Goal: Task Accomplishment & Management: Complete application form

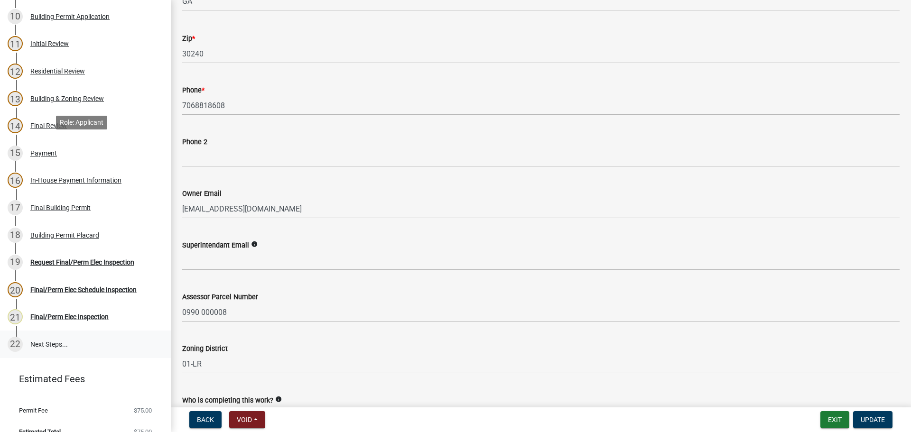
scroll to position [380, 0]
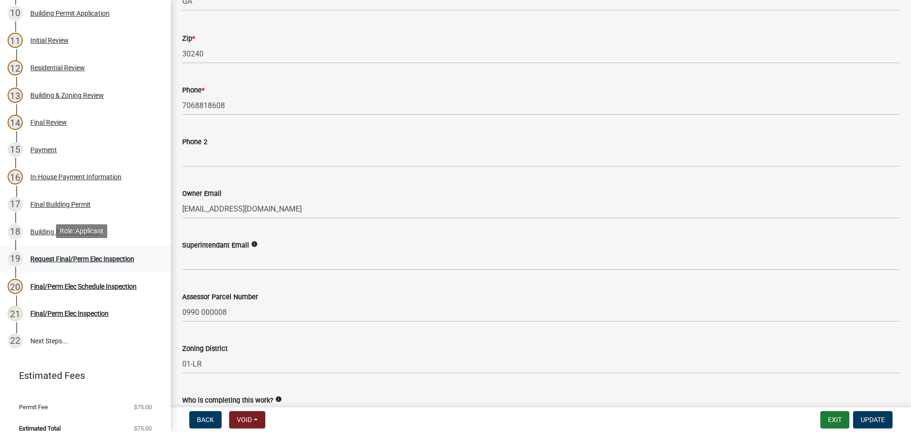
click at [112, 259] on div "Request Final/Perm Elec Inspection" at bounding box center [82, 259] width 104 height 7
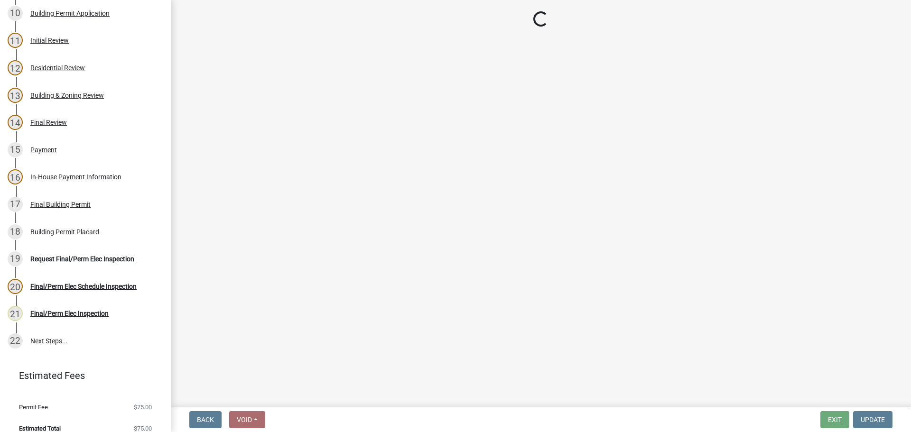
select select "15602396-5ec3-4d50-b7ba-128f4fe7a0c1"
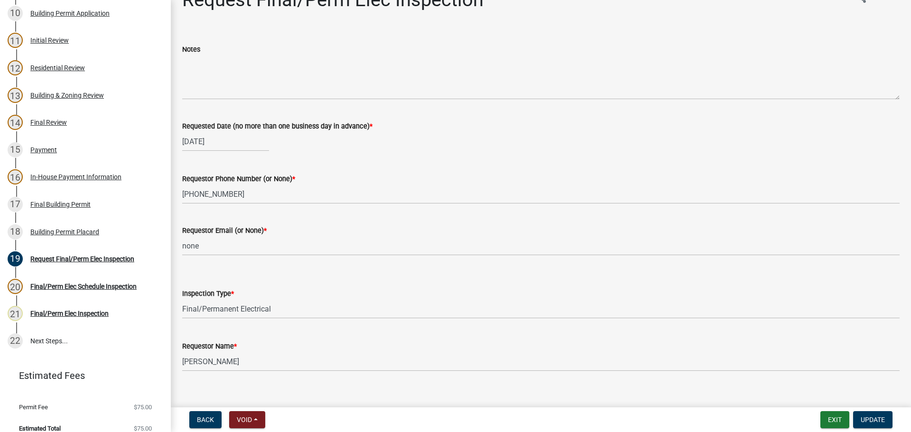
scroll to position [35, 0]
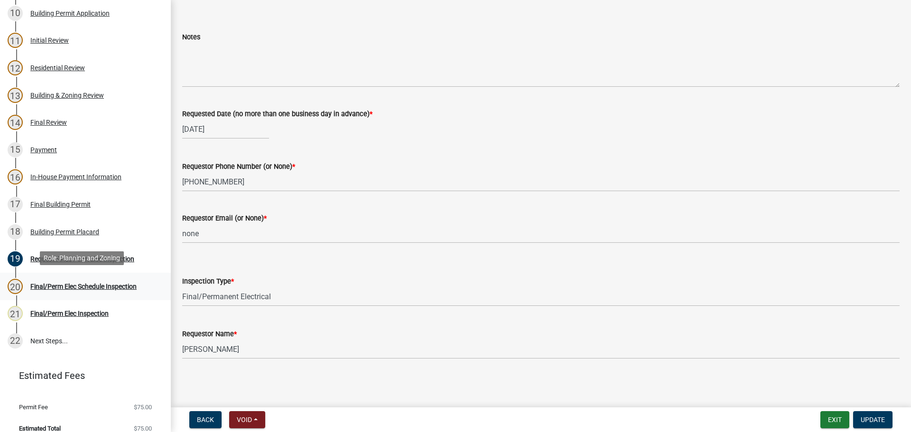
click at [94, 287] on div "Final/Perm Elec Schedule Inspection" at bounding box center [83, 286] width 106 height 7
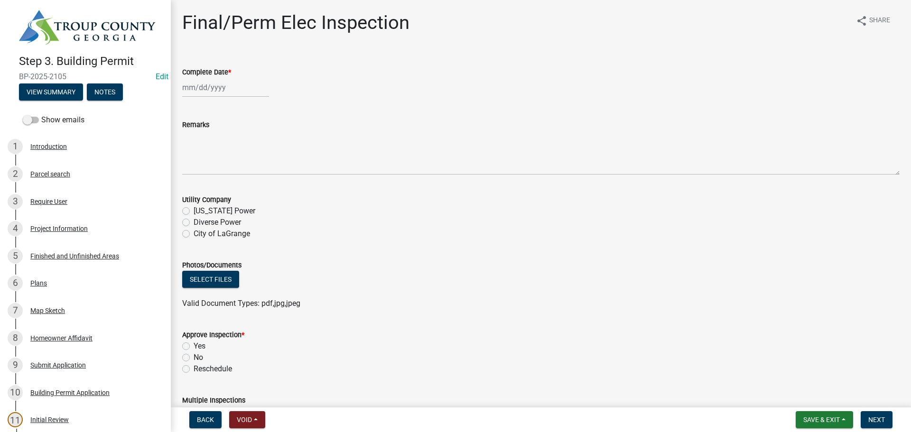
select select "9"
select select "2025"
click at [214, 87] on div "[PERSON_NAME] Feb Mar Apr [PERSON_NAME][DATE] Oct Nov [DATE] 1526 1527 1528 152…" at bounding box center [225, 87] width 87 height 19
click at [221, 164] on div "17" at bounding box center [222, 168] width 15 height 15
type input "[DATE]"
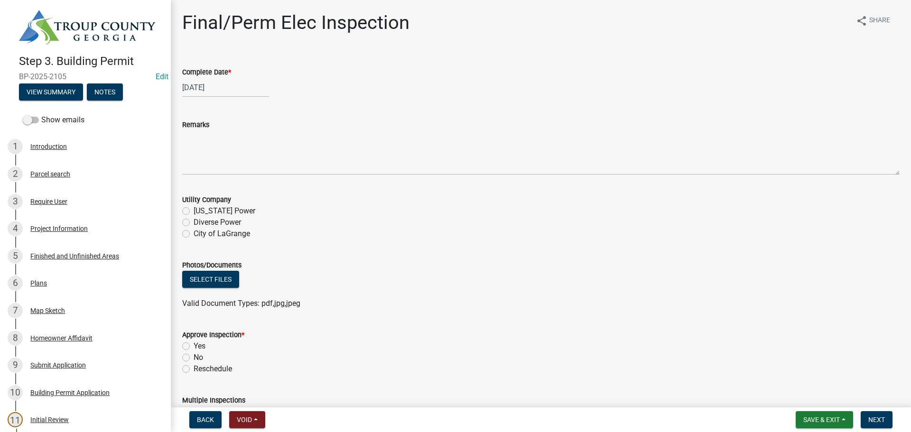
click at [198, 357] on label "No" at bounding box center [198, 357] width 9 height 11
click at [198, 357] on input "No" at bounding box center [197, 355] width 6 height 6
radio input "true"
click at [454, 269] on div "Photos/Documents" at bounding box center [541, 265] width 718 height 11
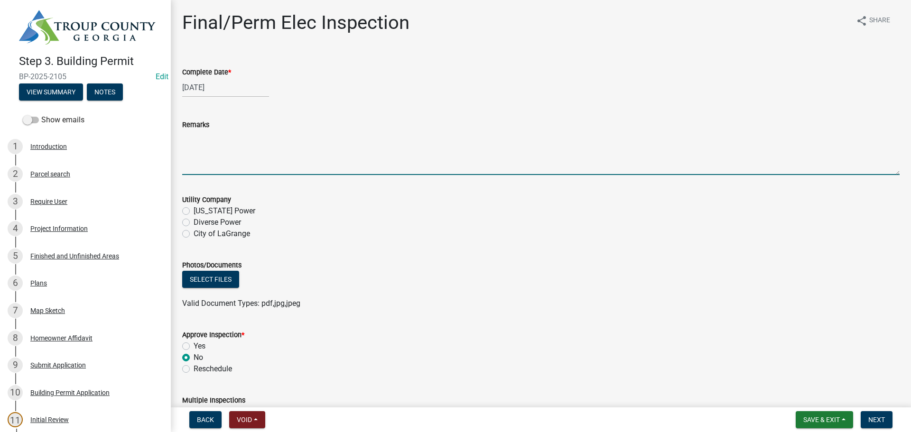
click at [213, 154] on textarea "Remarks" at bounding box center [541, 153] width 718 height 45
type textarea "-Show grounding location (wire and rod) -Put blank in open space on panel"
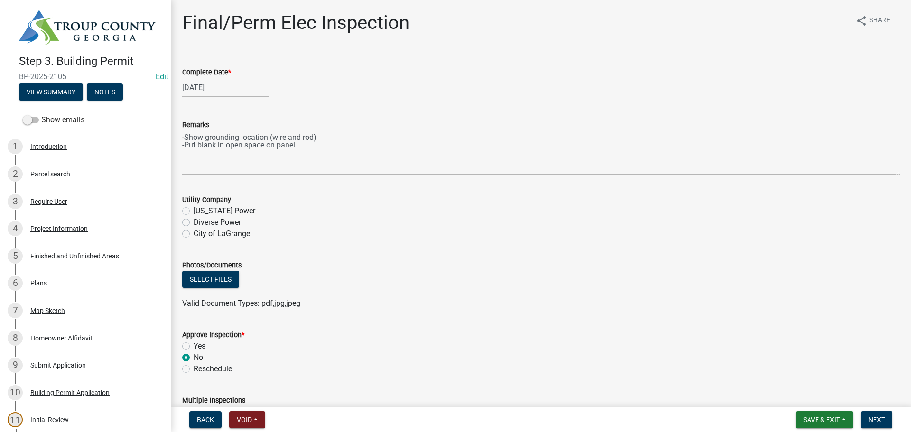
click at [747, 283] on div "Select files" at bounding box center [541, 280] width 718 height 19
click at [818, 275] on div "Select files" at bounding box center [541, 280] width 718 height 19
click at [875, 417] on span "Next" at bounding box center [877, 420] width 17 height 8
